Goal: Navigation & Orientation: Find specific page/section

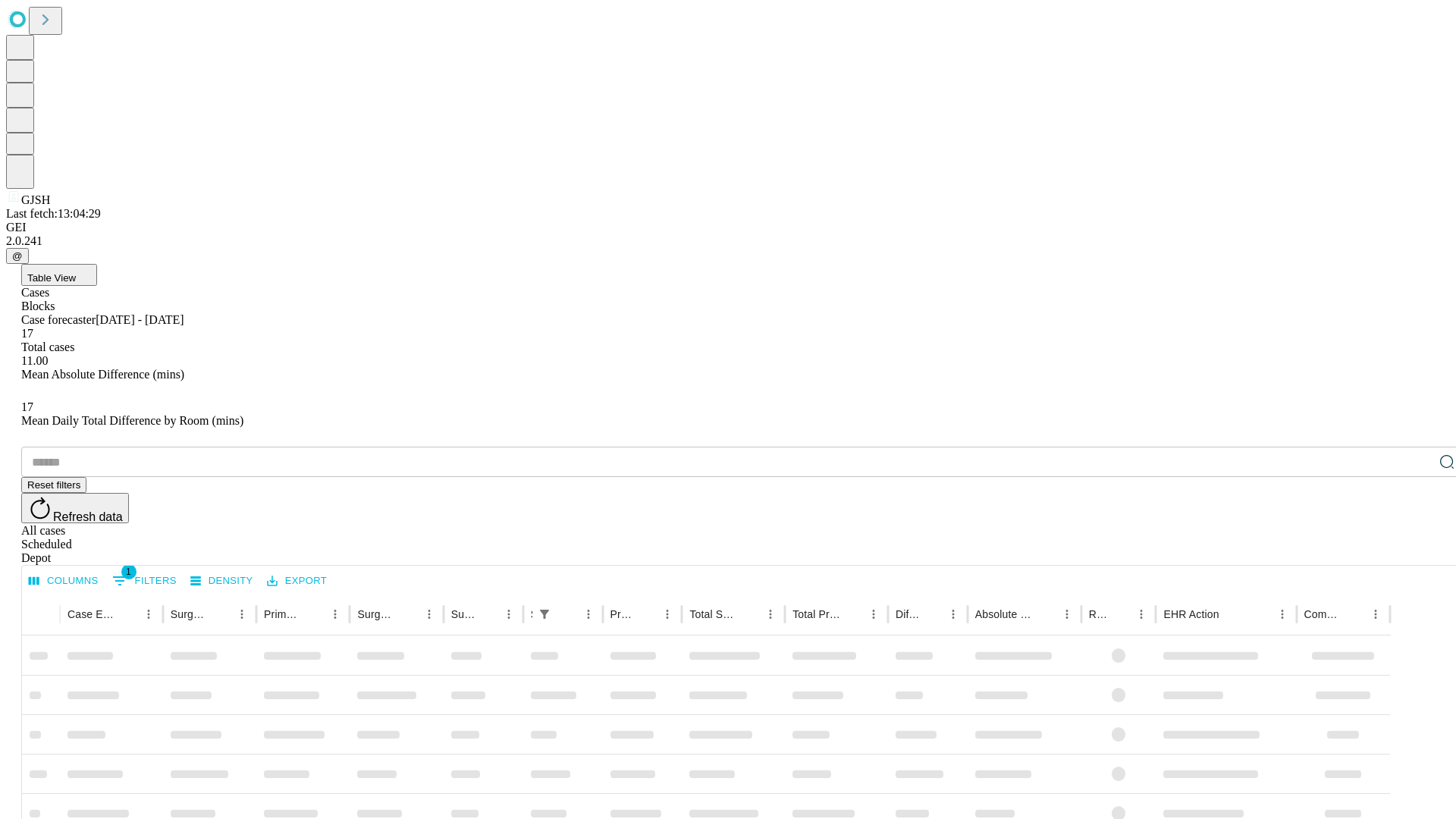
click at [76, 272] on span "Table View" at bounding box center [52, 278] width 49 height 11
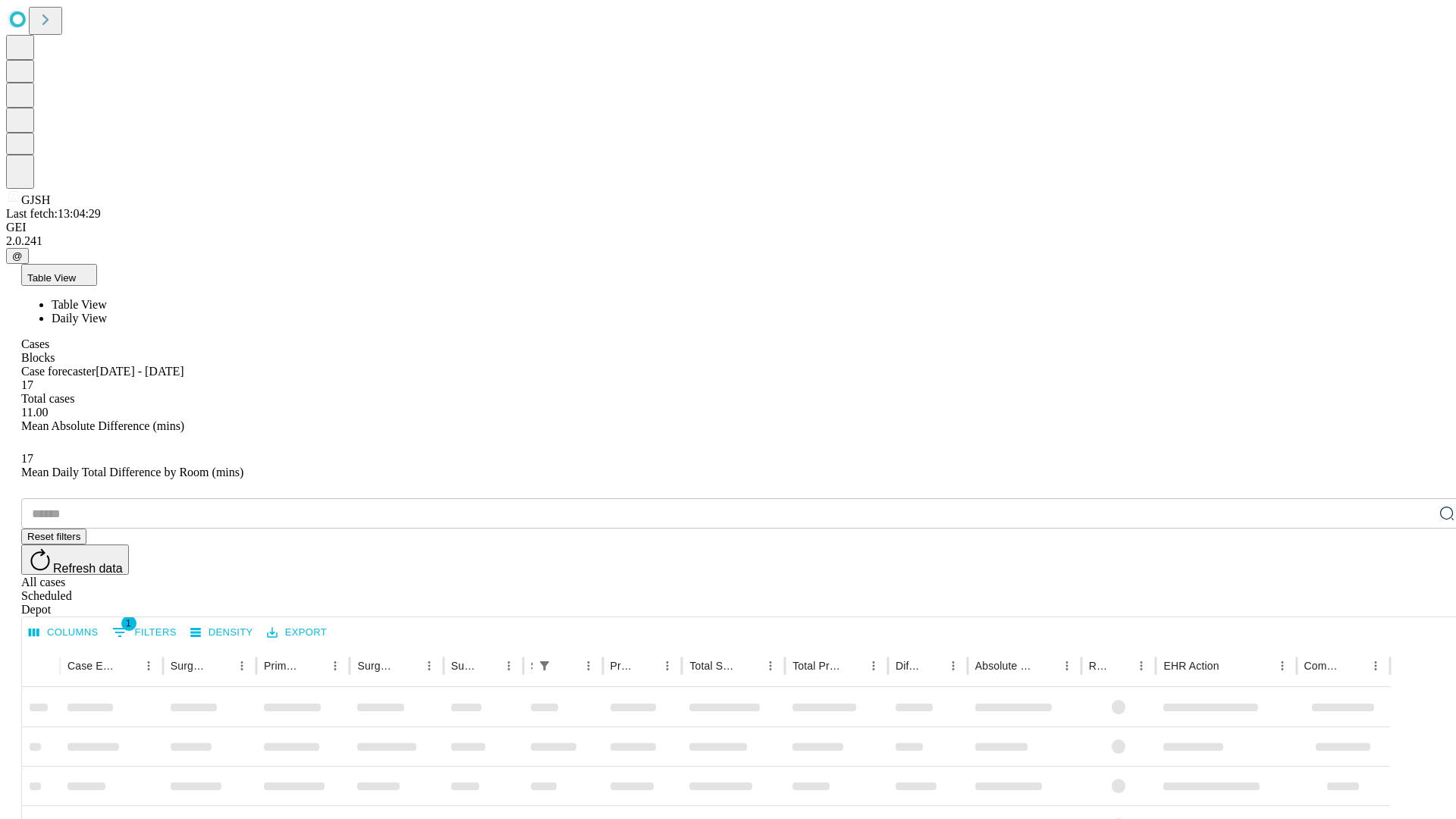
click at [107, 312] on span "Daily View" at bounding box center [79, 318] width 55 height 13
